Goal: Navigation & Orientation: Find specific page/section

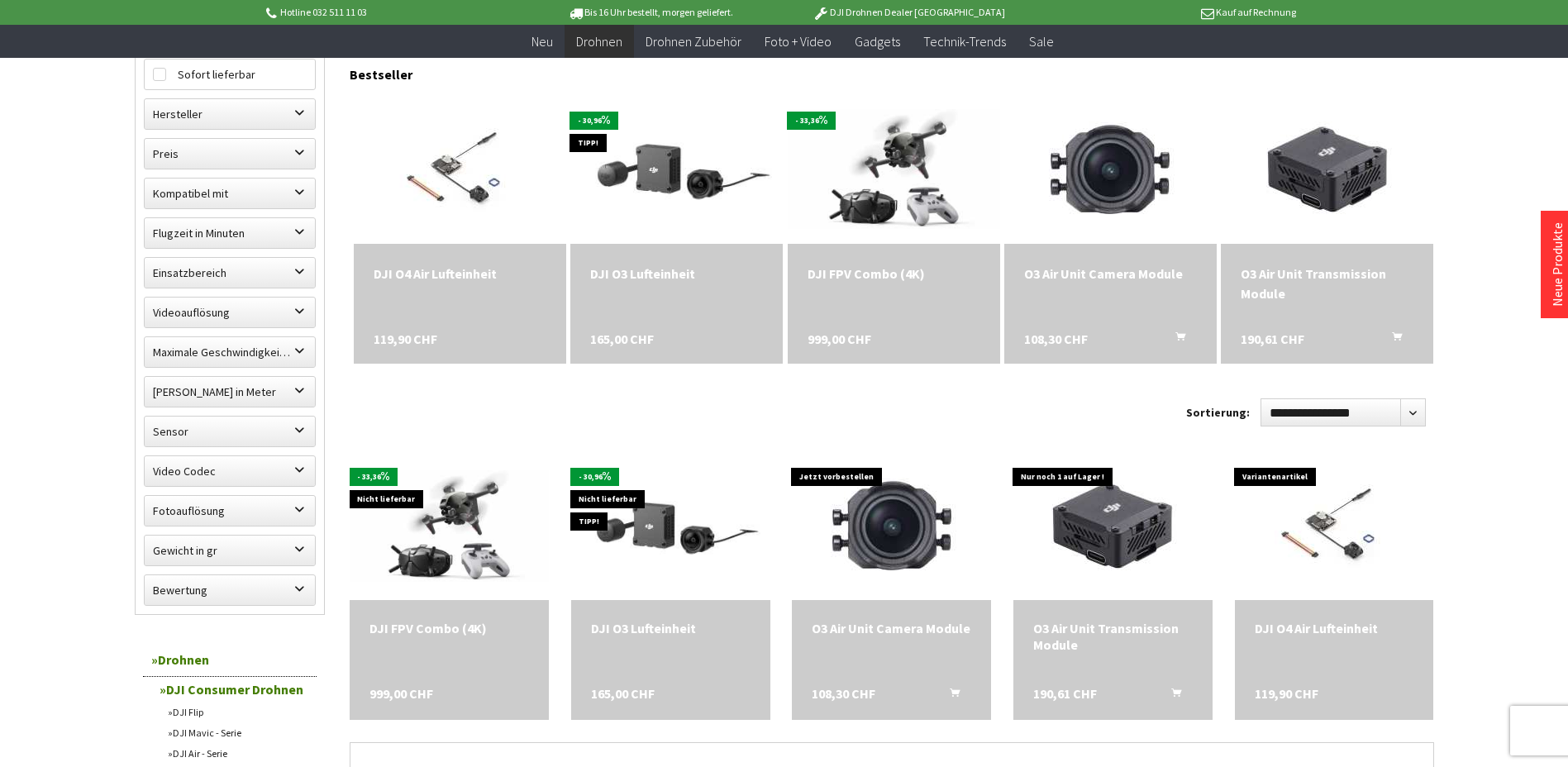
scroll to position [496, 0]
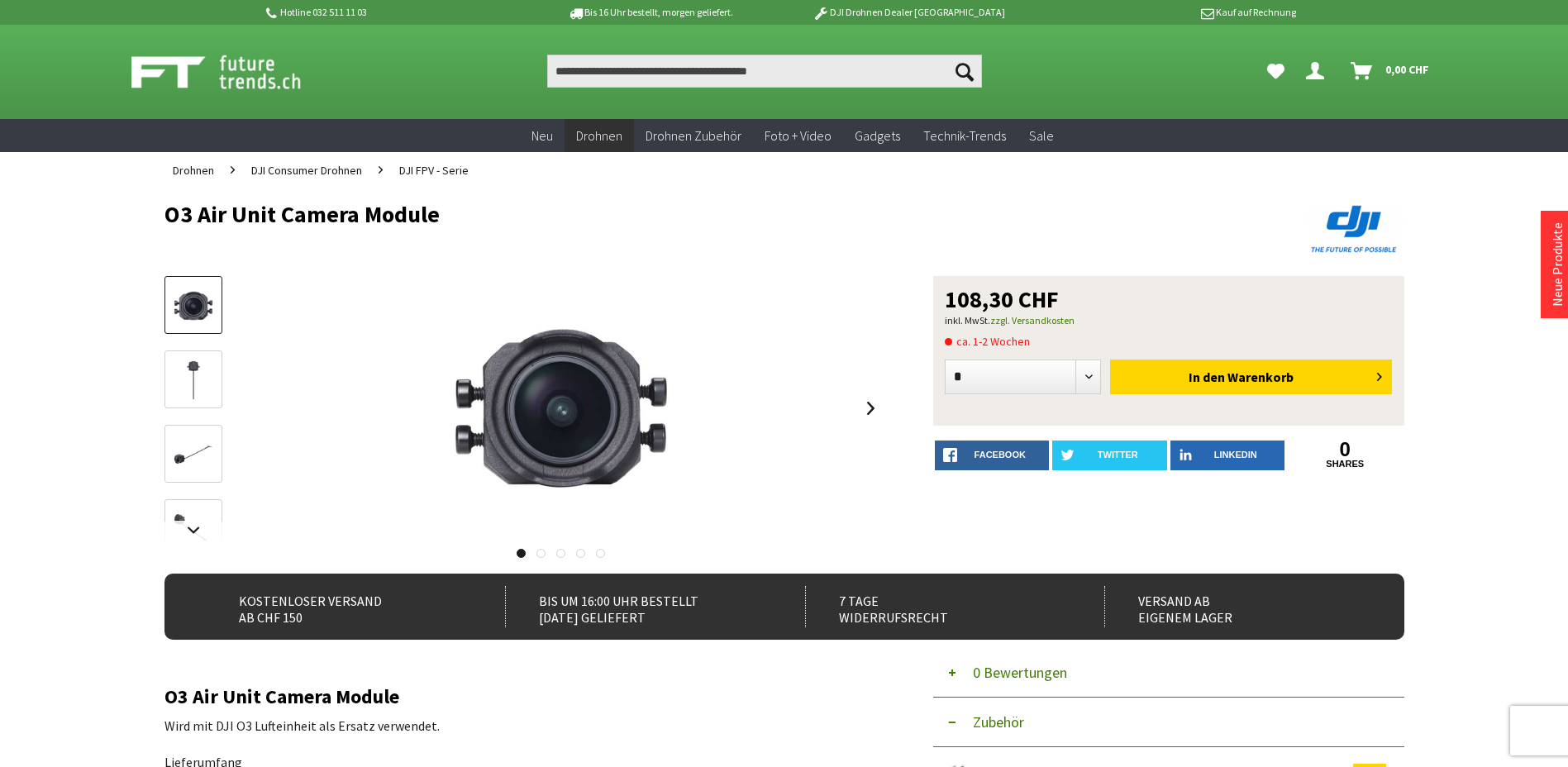
click at [168, 394] on link at bounding box center [193, 379] width 58 height 58
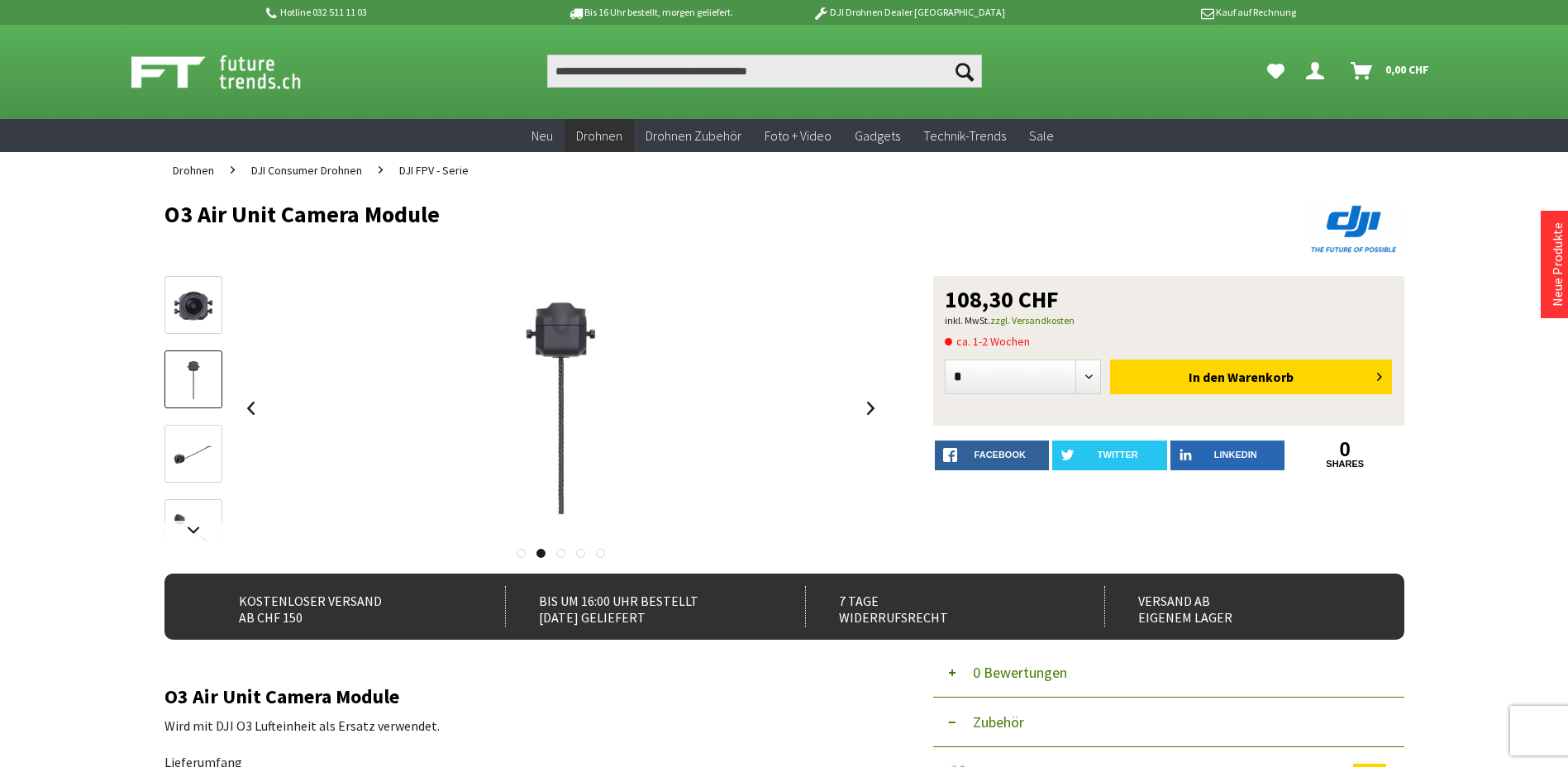
click at [190, 464] on img at bounding box center [193, 454] width 48 height 48
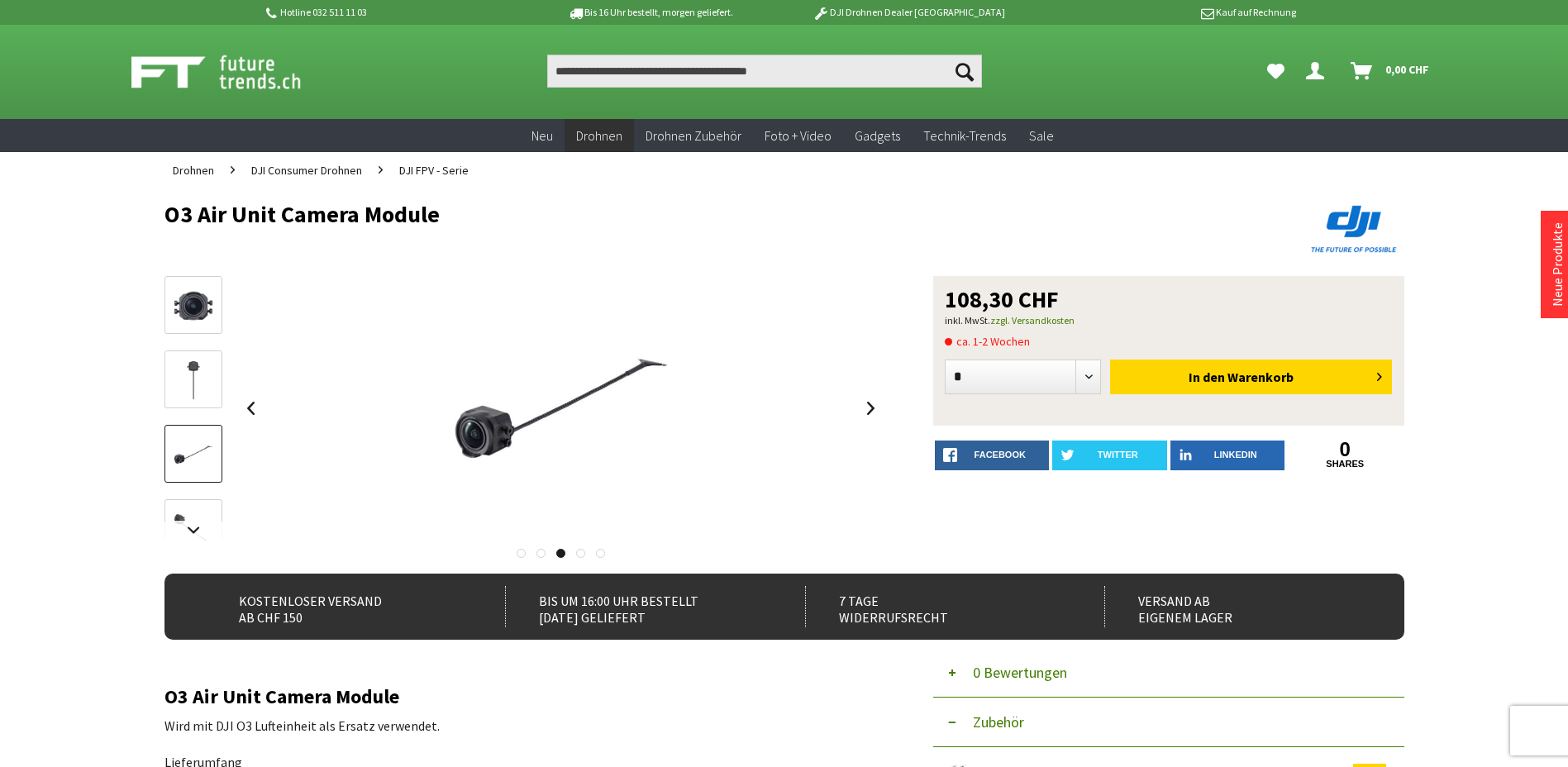
click at [202, 510] on img at bounding box center [193, 529] width 48 height 48
